Goal: Browse casually: Explore the website without a specific task or goal

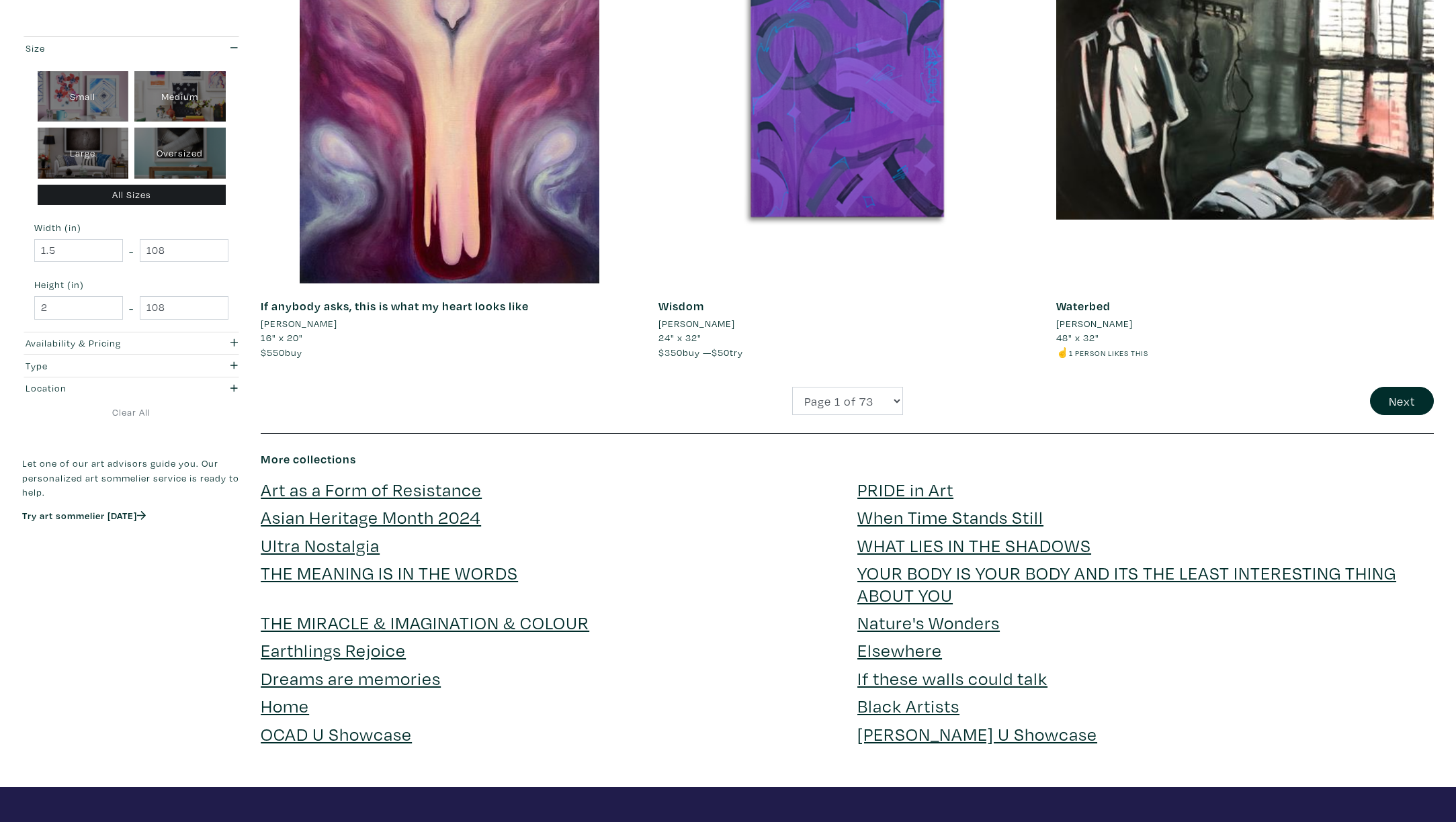
scroll to position [3695, 0]
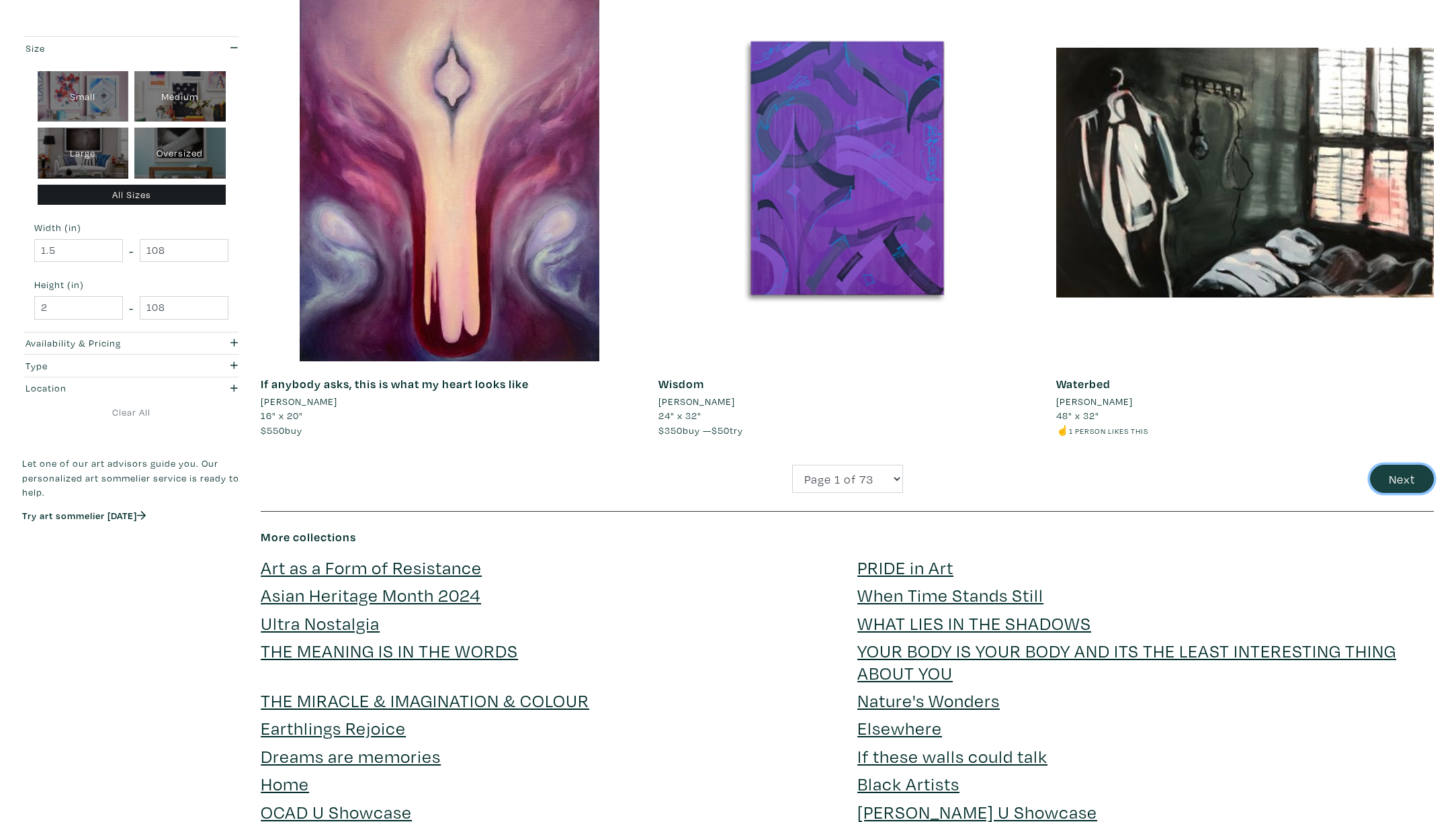
click at [1400, 488] on button "Next" at bounding box center [1402, 480] width 64 height 29
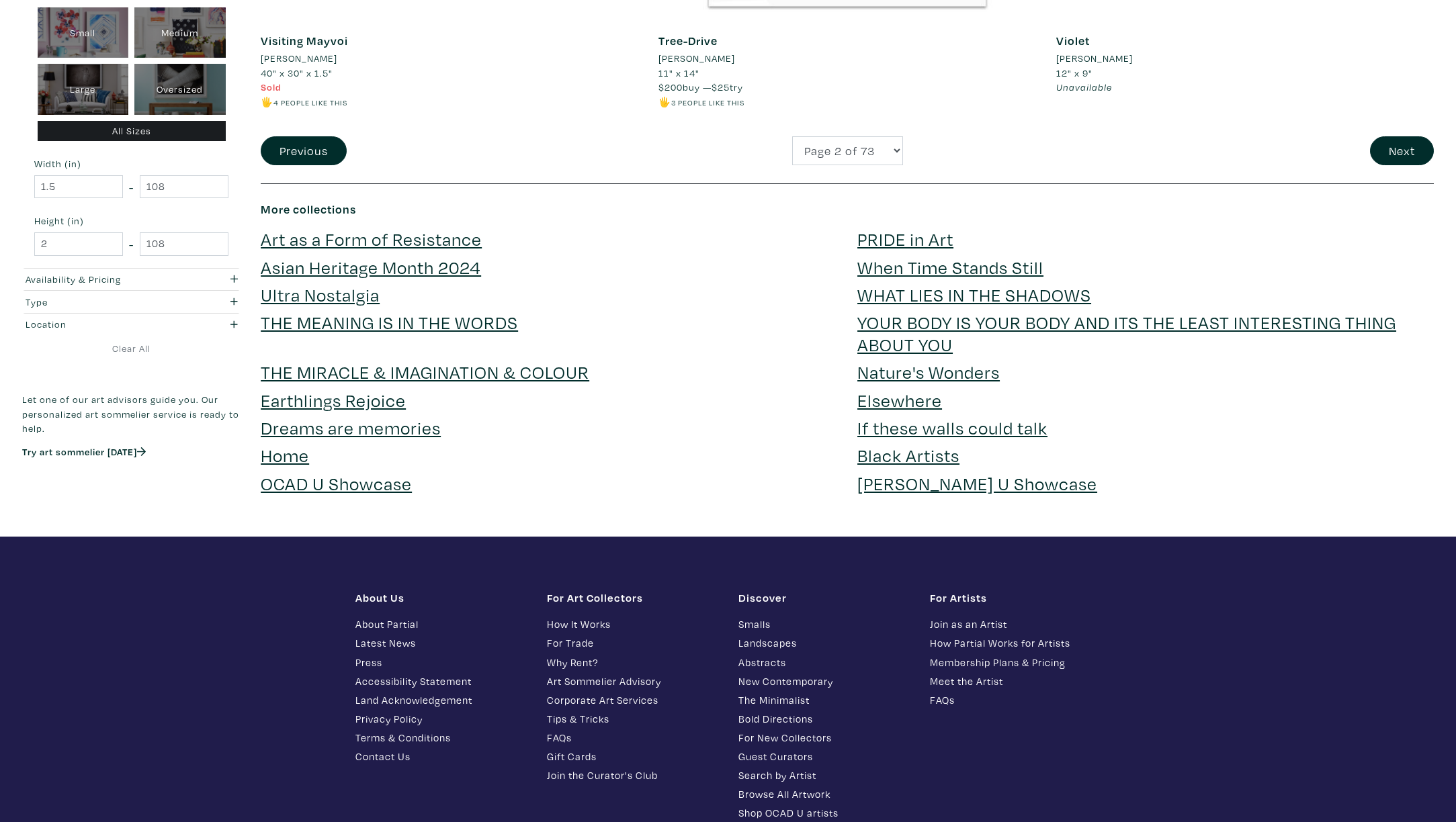
scroll to position [4056, 0]
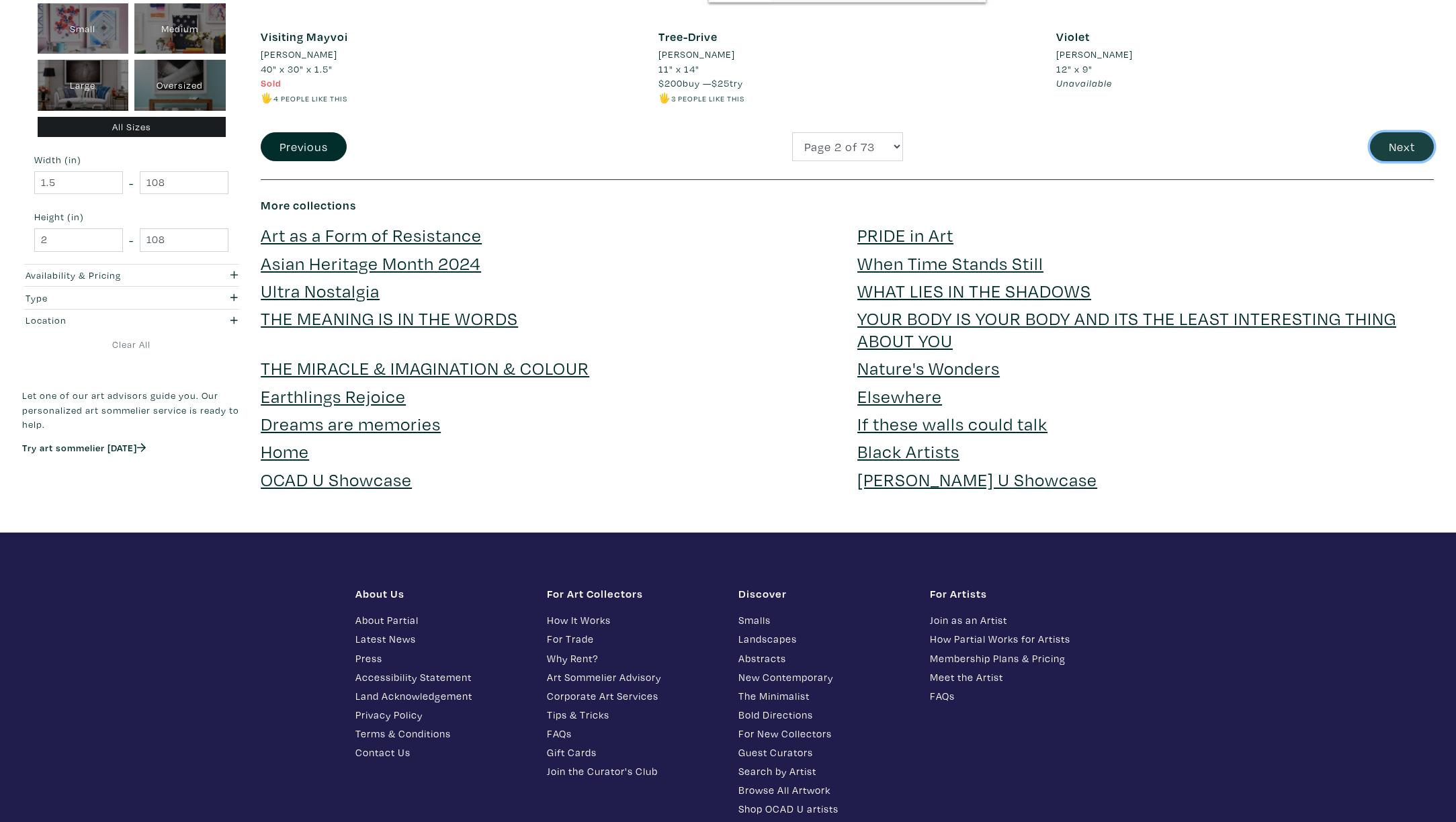
click at [1418, 148] on button "Next" at bounding box center [1402, 147] width 64 height 29
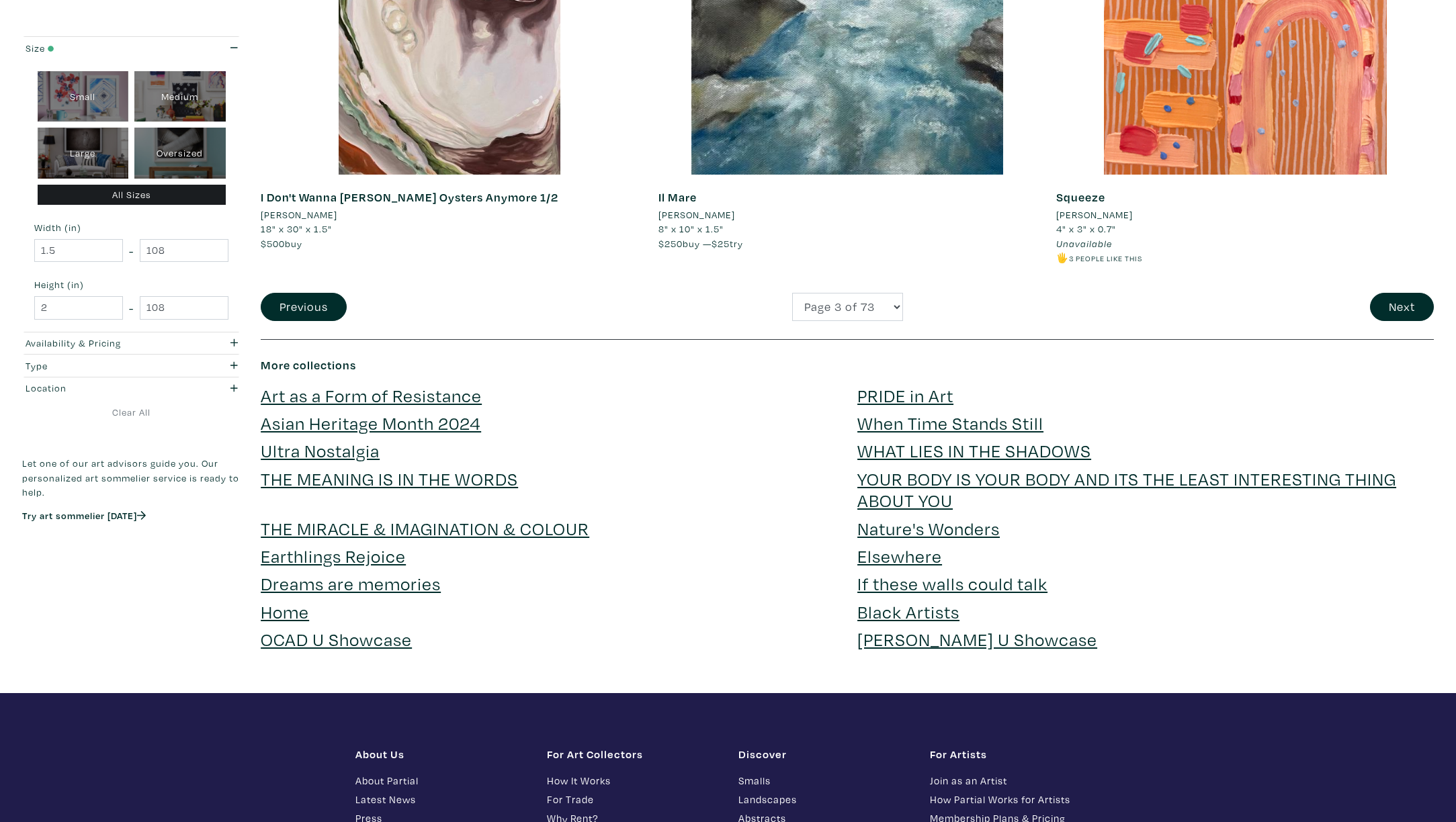
scroll to position [3883, 0]
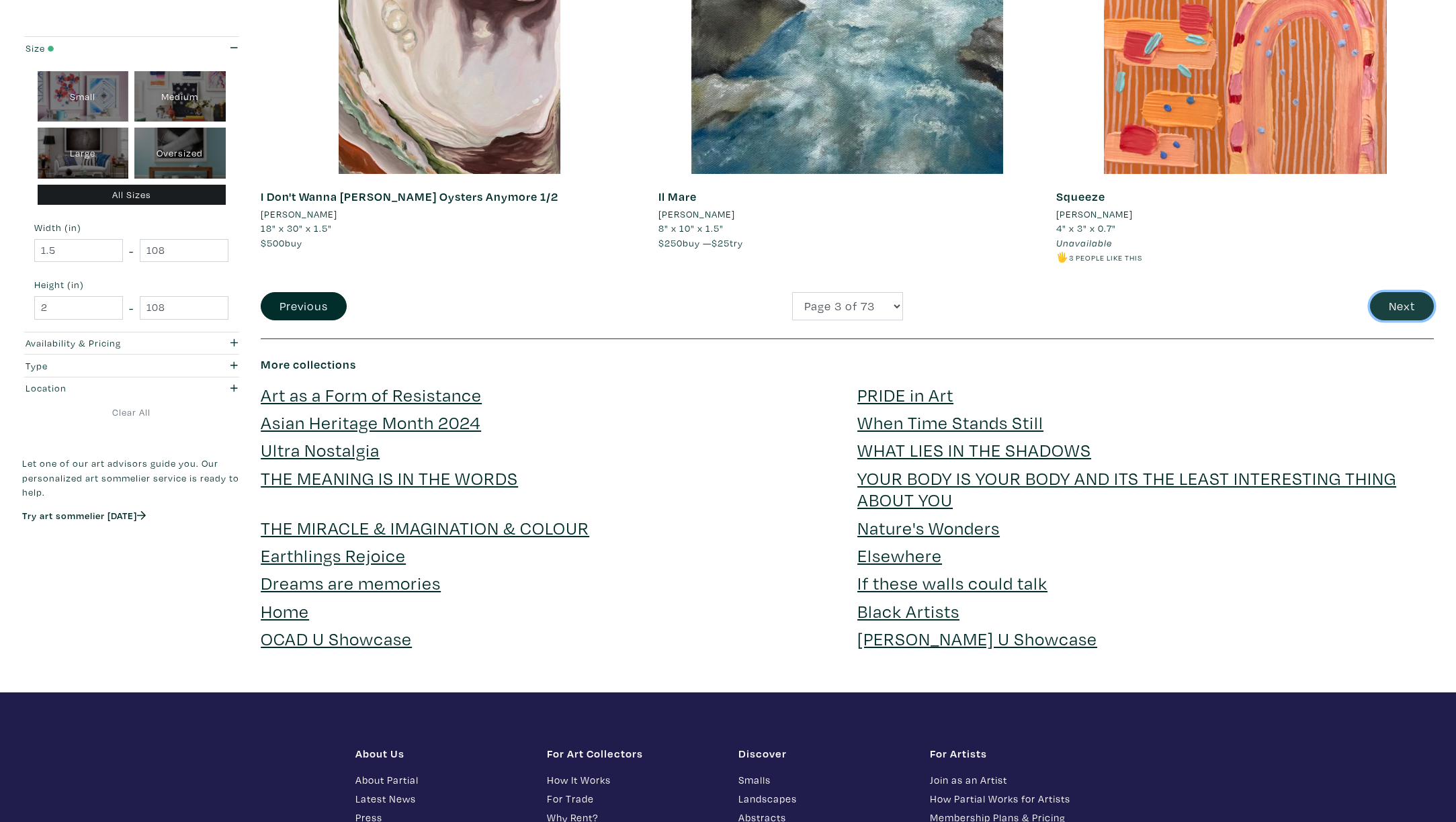
click at [1409, 302] on button "Next" at bounding box center [1402, 307] width 64 height 29
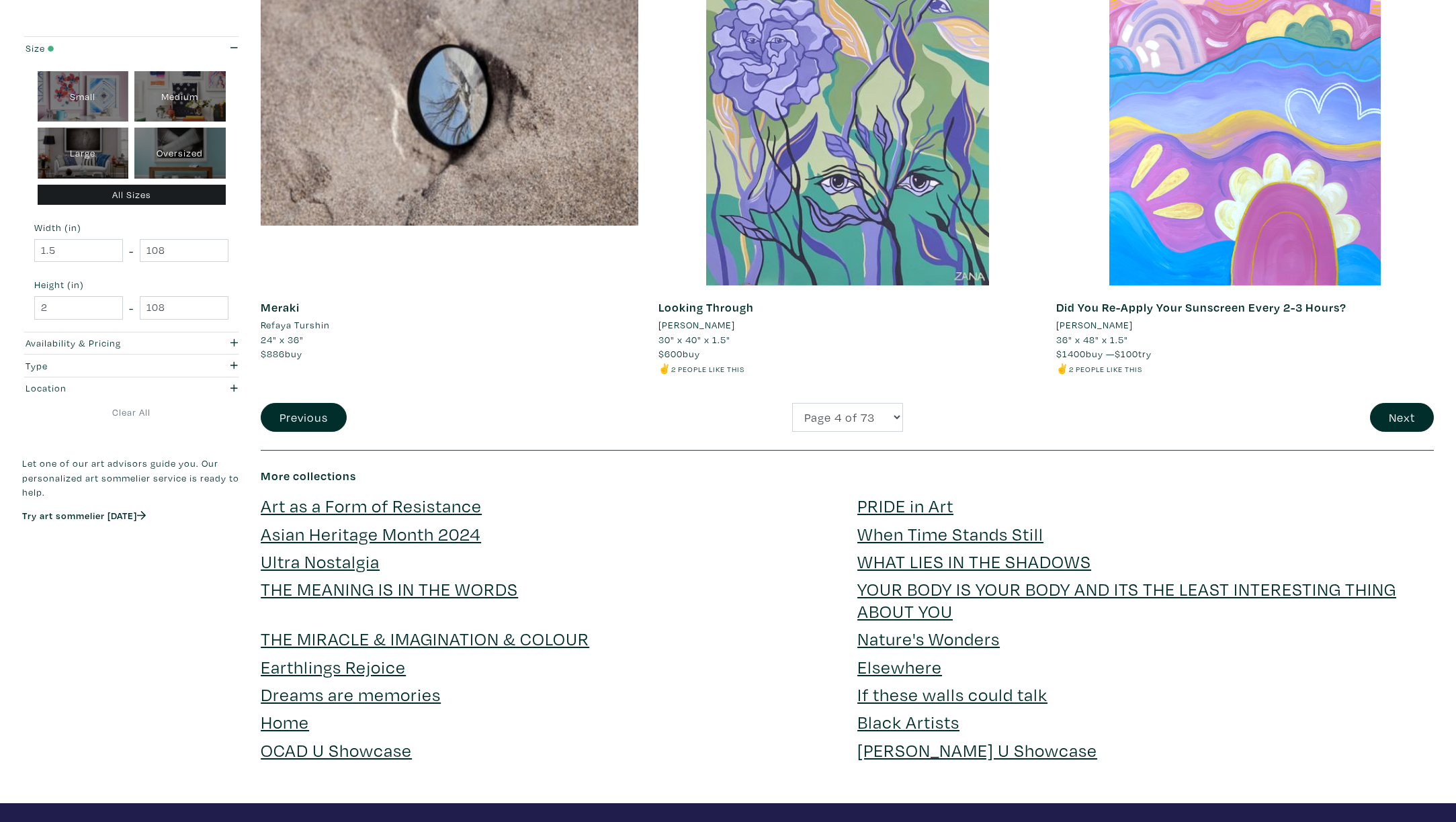
scroll to position [3789, 0]
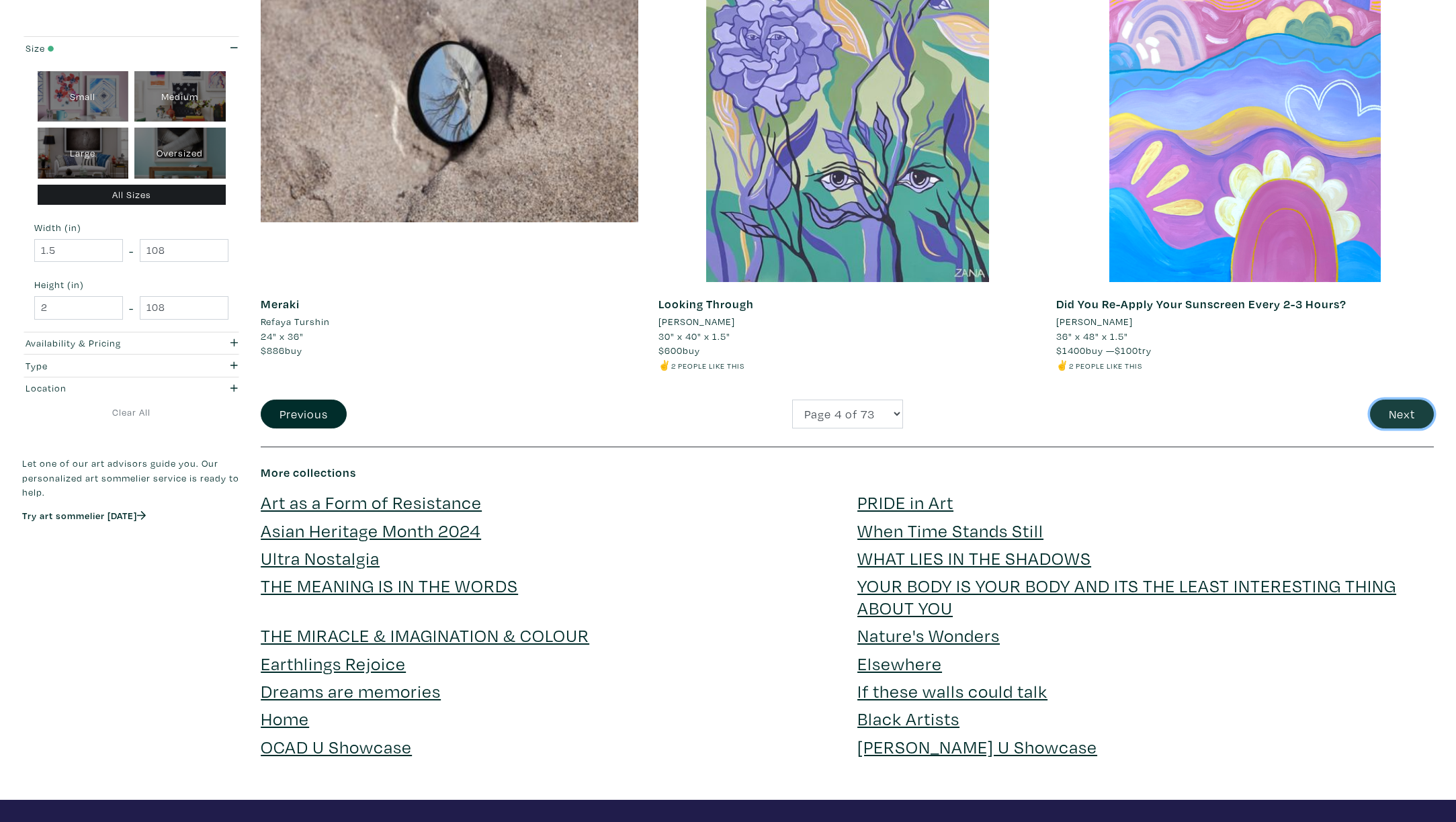
click at [1414, 413] on button "Next" at bounding box center [1402, 414] width 64 height 29
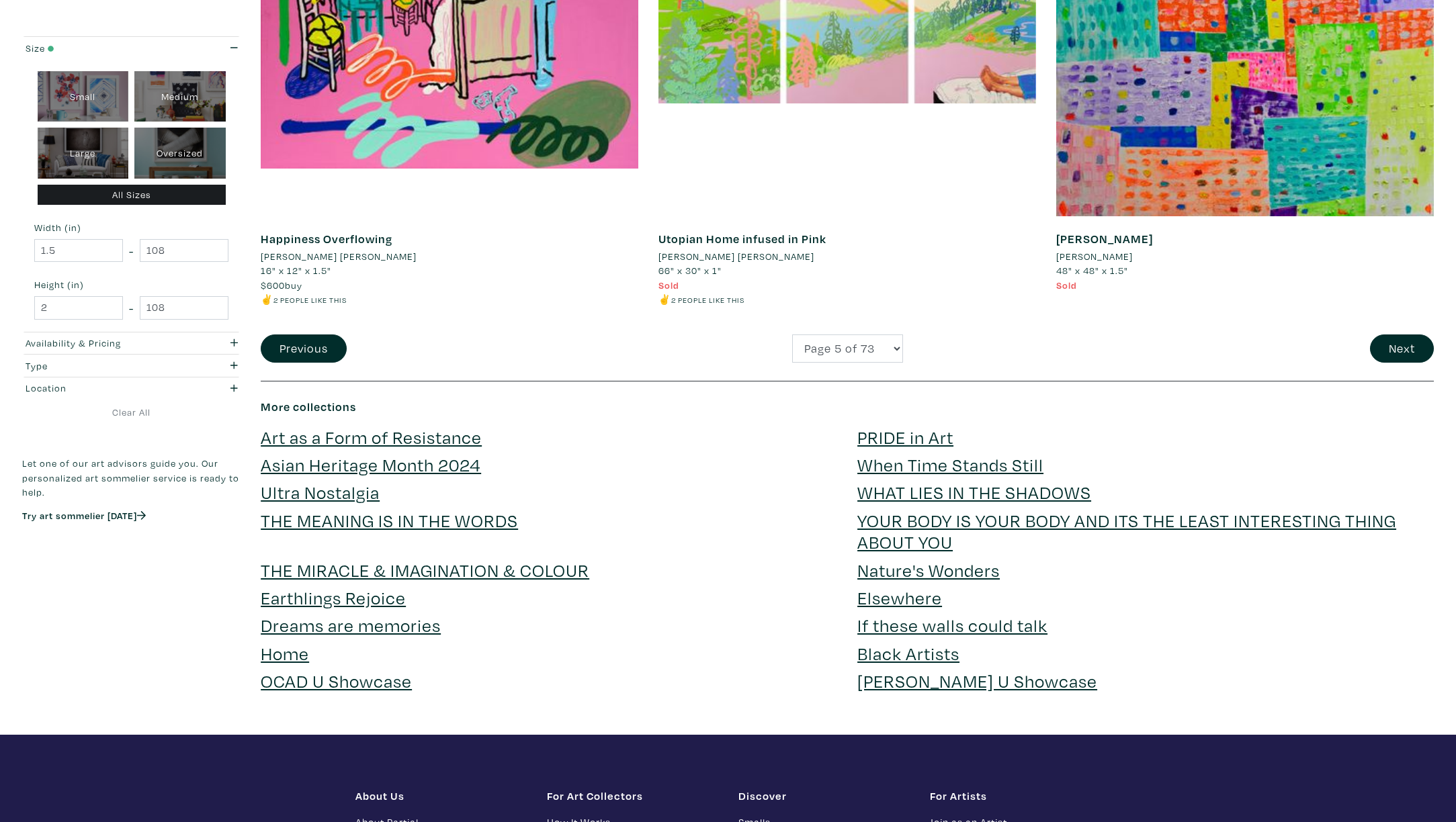
scroll to position [3885, 0]
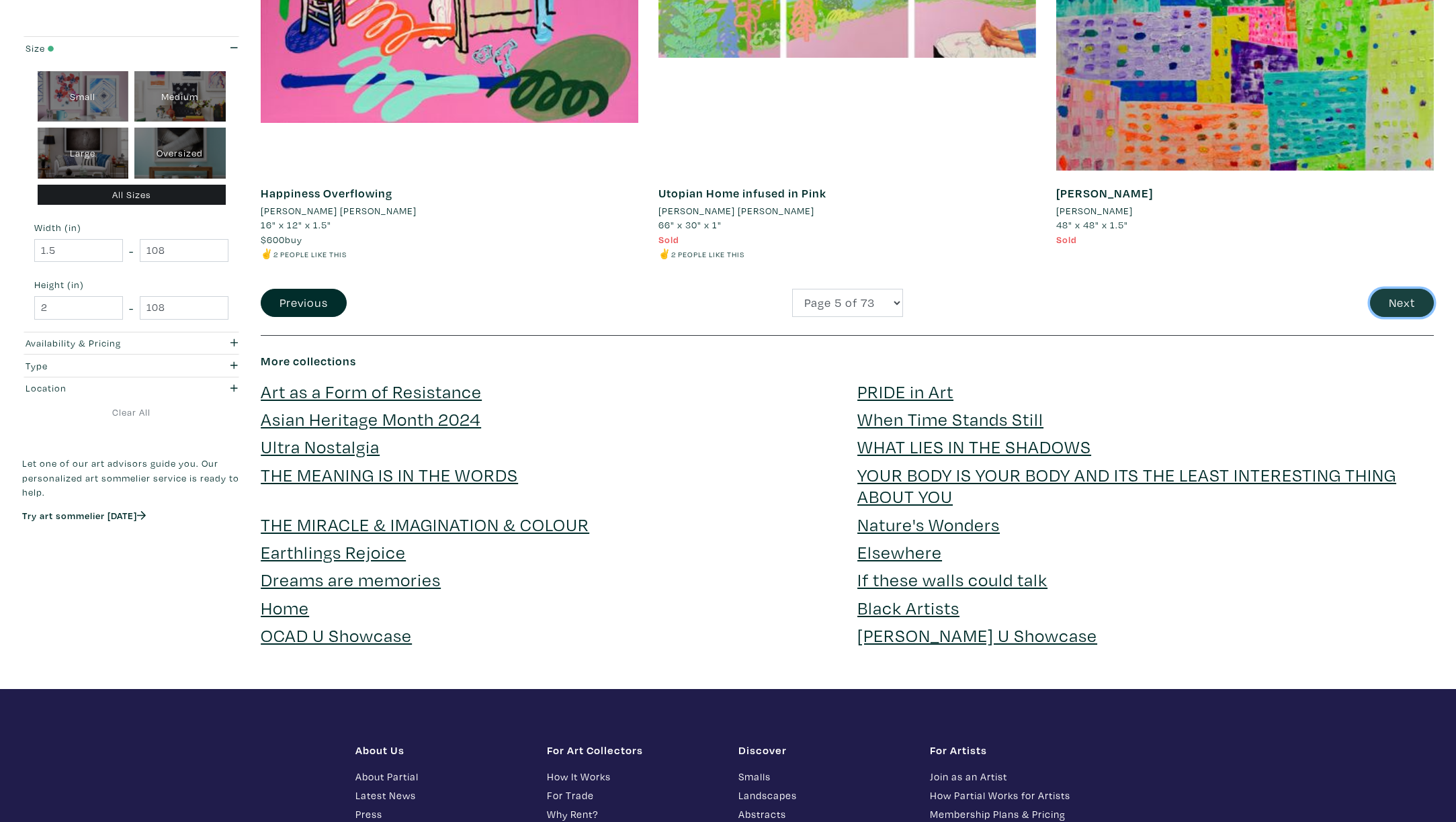
click at [1398, 307] on button "Next" at bounding box center [1402, 303] width 64 height 29
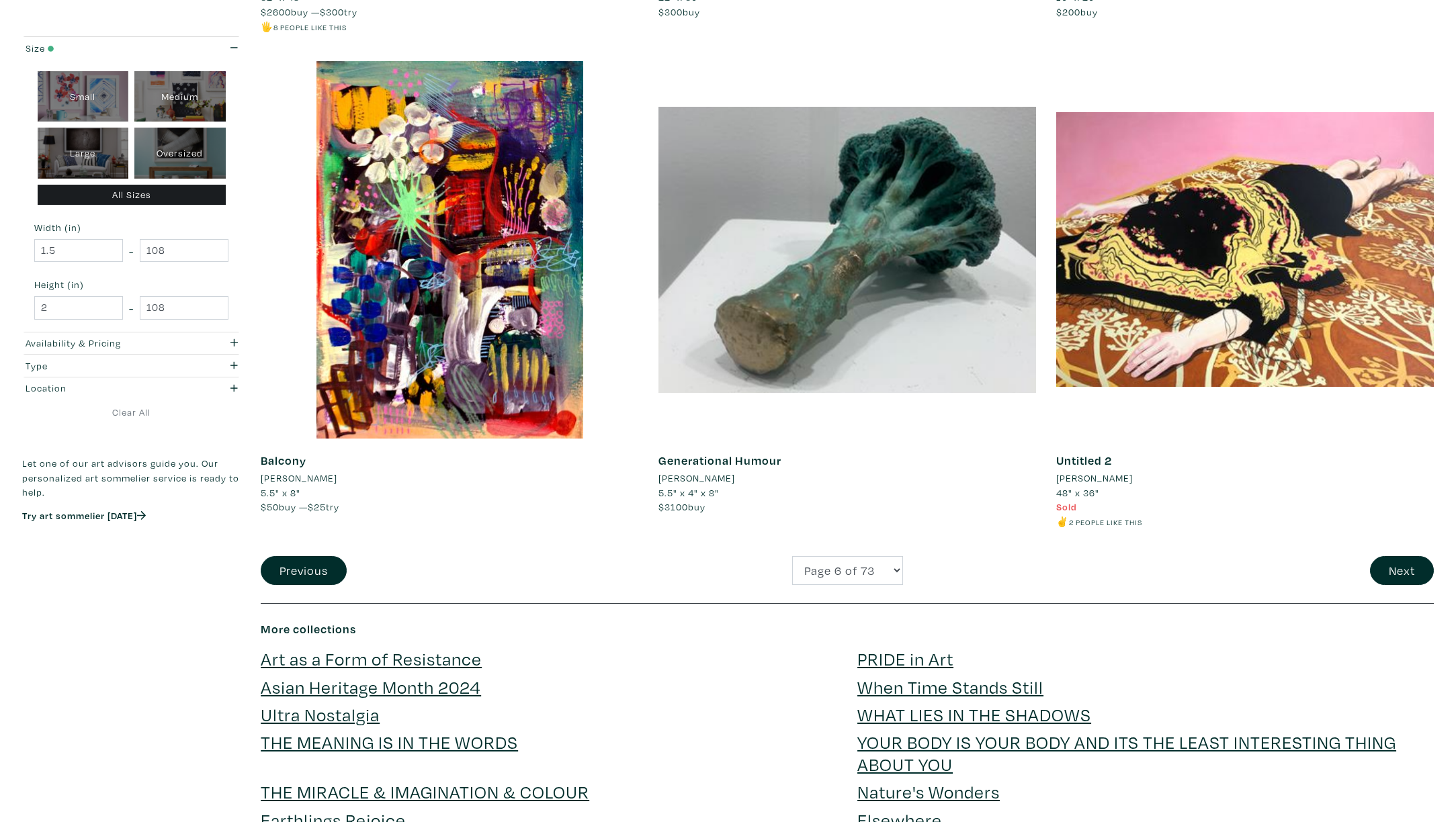
scroll to position [3662, 0]
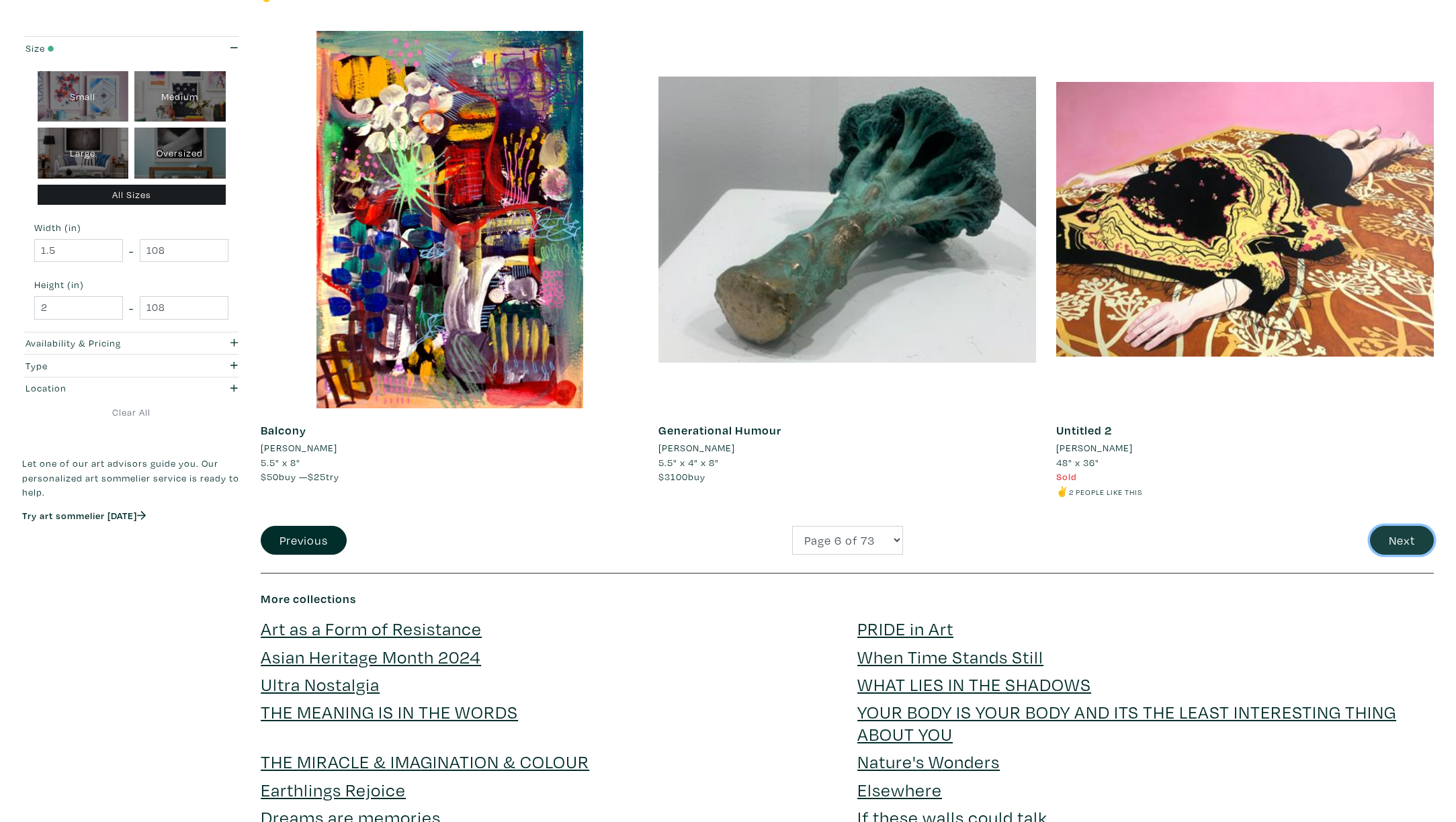
click at [1419, 541] on button "Next" at bounding box center [1402, 541] width 64 height 29
